Goal: Find specific page/section: Locate a particular part of the current website

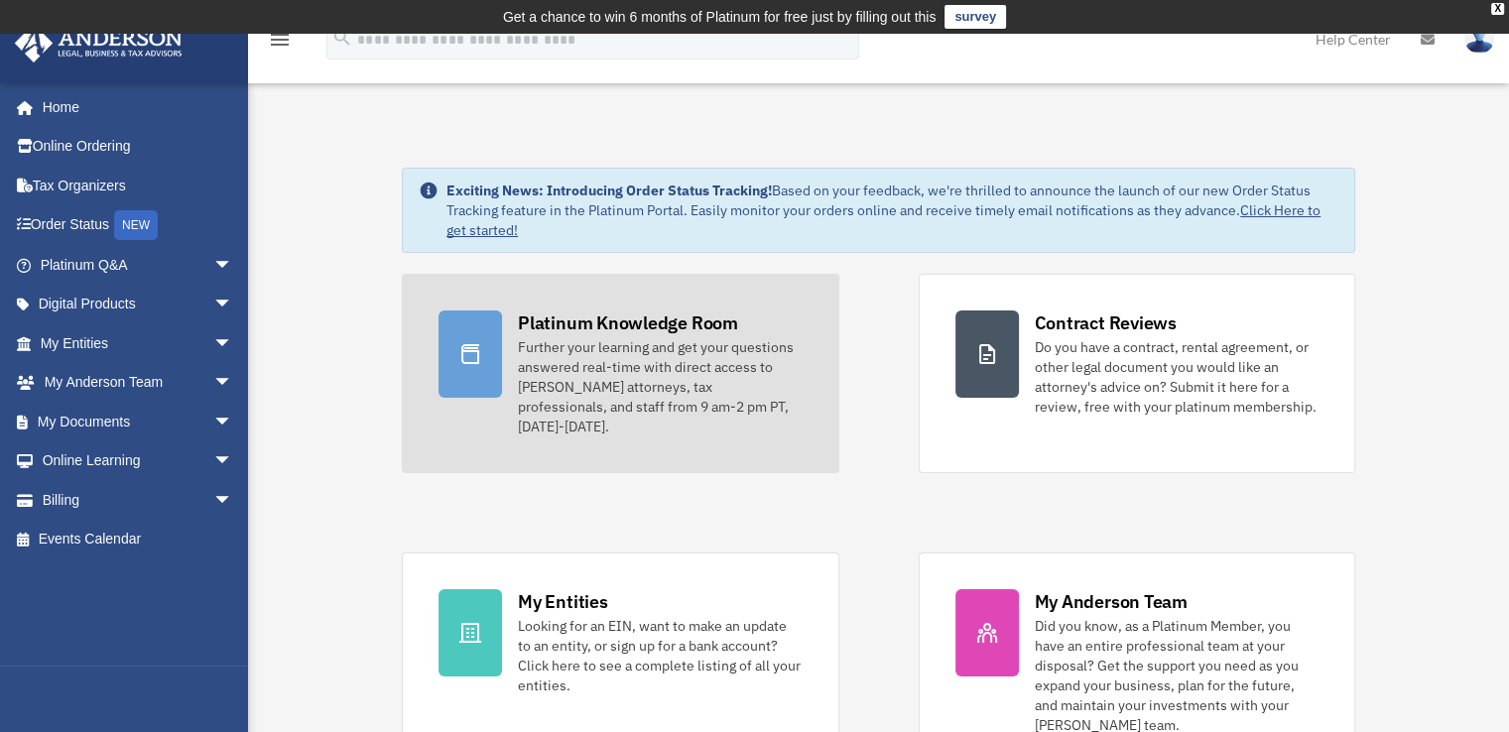
click at [490, 354] on div at bounding box center [469, 354] width 63 height 87
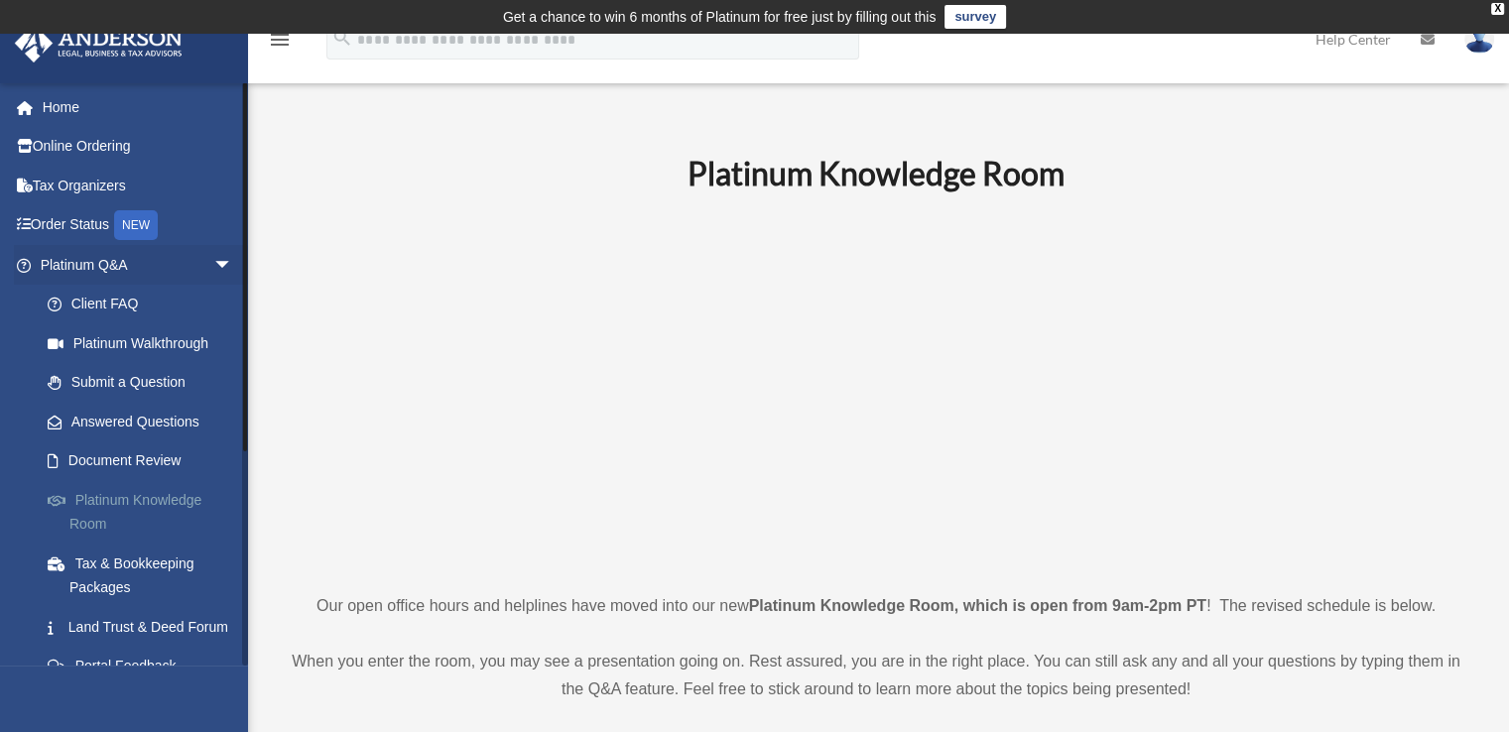
click at [158, 494] on link "Platinum Knowledge Room" at bounding box center [145, 511] width 235 height 63
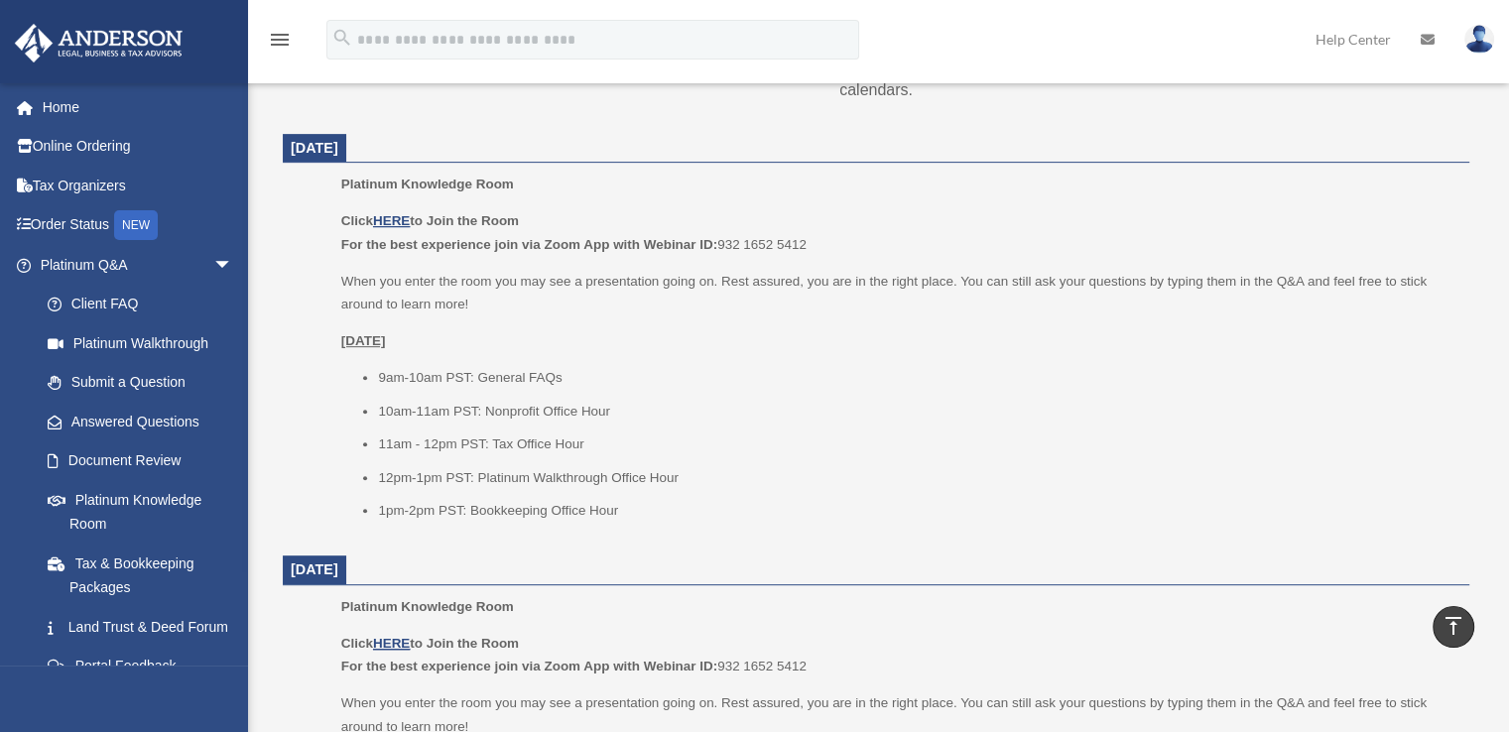
scroll to position [694, 0]
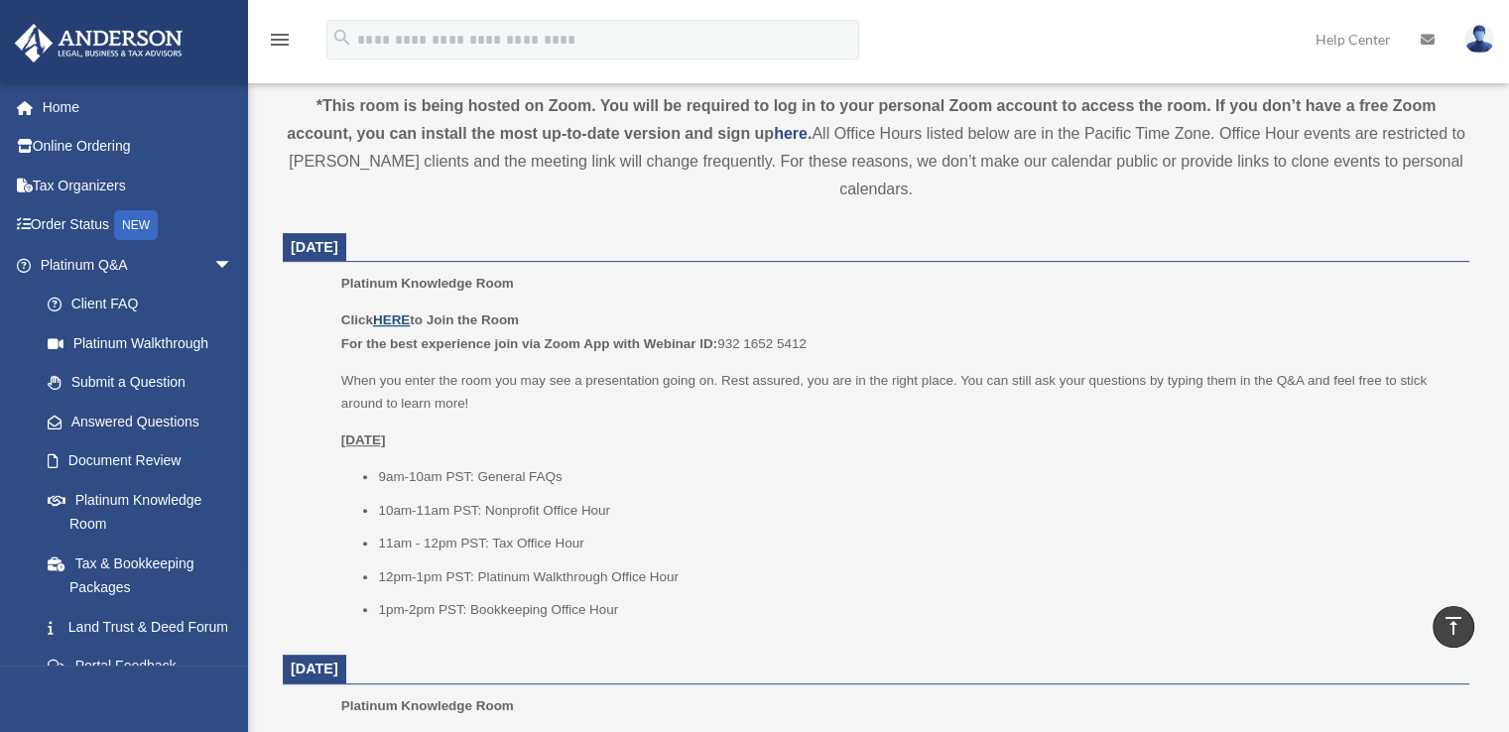
click at [399, 320] on u "HERE" at bounding box center [391, 319] width 37 height 15
